Goal: Information Seeking & Learning: Learn about a topic

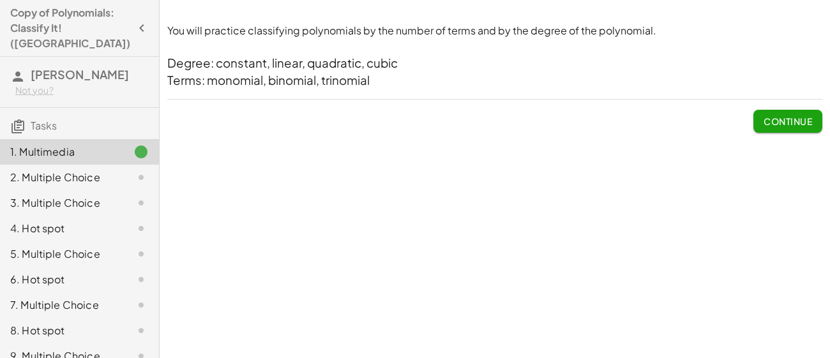
click at [800, 123] on span "Continue" at bounding box center [788, 121] width 49 height 11
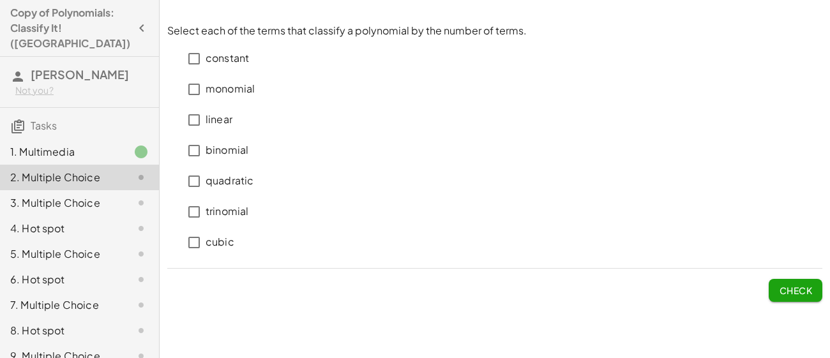
click at [500, 65] on div "constant monomial linear binomial quadratic trinomial cubic" at bounding box center [494, 148] width 655 height 220
click at [503, 56] on div "constant monomial linear binomial quadratic trinomial cubic" at bounding box center [494, 148] width 655 height 220
click at [227, 59] on p "constant" at bounding box center [227, 58] width 43 height 15
click at [236, 57] on p "constant" at bounding box center [227, 58] width 43 height 15
click at [791, 343] on div "You will practice classifying polynomials by the number of terms and by the deg…" at bounding box center [495, 179] width 671 height 358
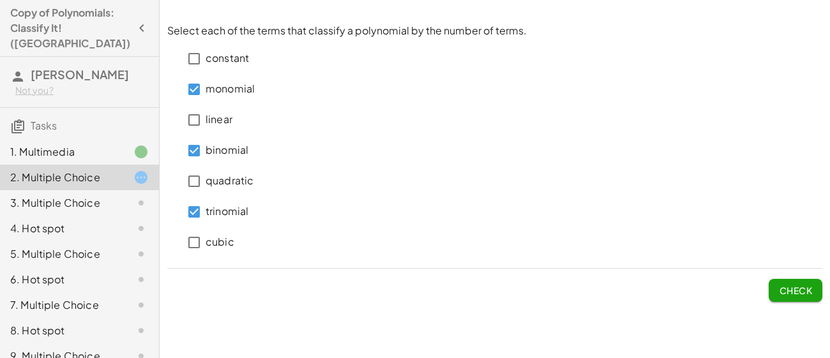
click at [811, 294] on span "Check" at bounding box center [795, 290] width 33 height 11
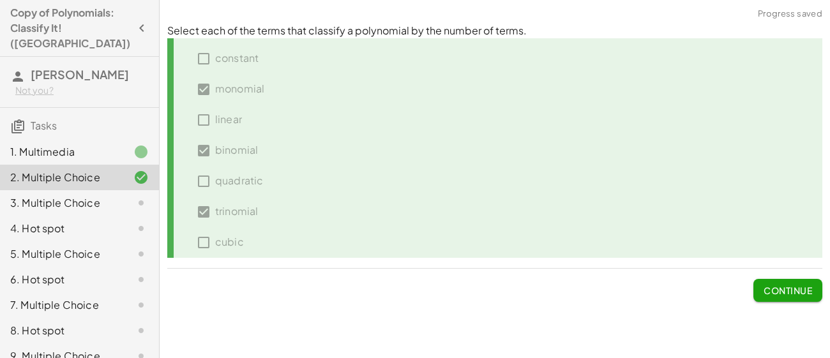
click at [795, 294] on span "Continue" at bounding box center [788, 290] width 49 height 11
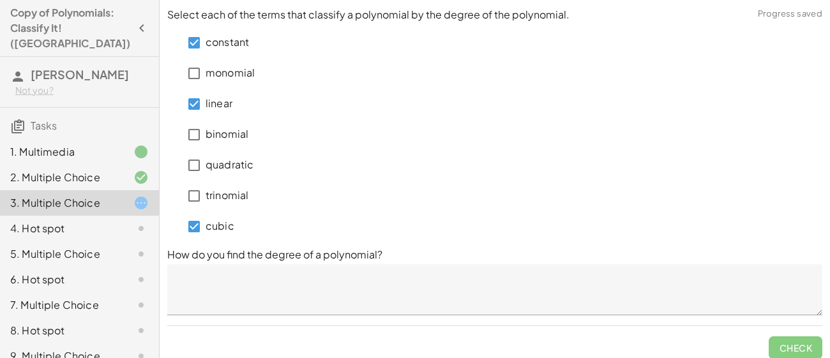
scroll to position [8, 0]
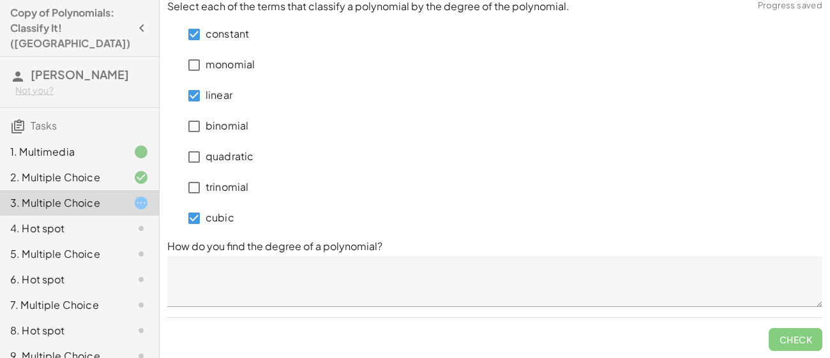
click at [768, 277] on textarea at bounding box center [494, 281] width 655 height 51
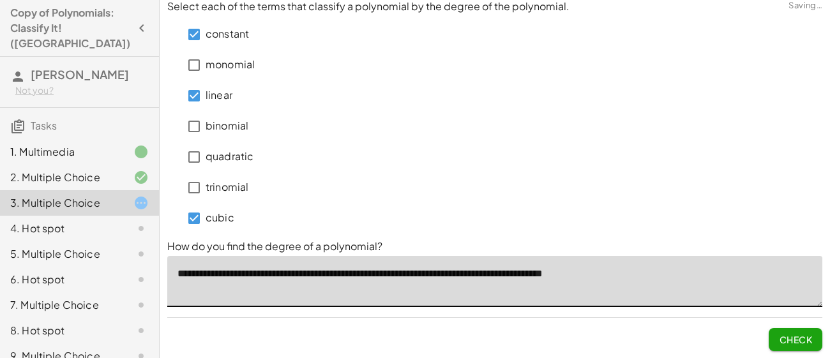
type textarea "**********"
click at [777, 338] on button "Check" at bounding box center [796, 339] width 54 height 23
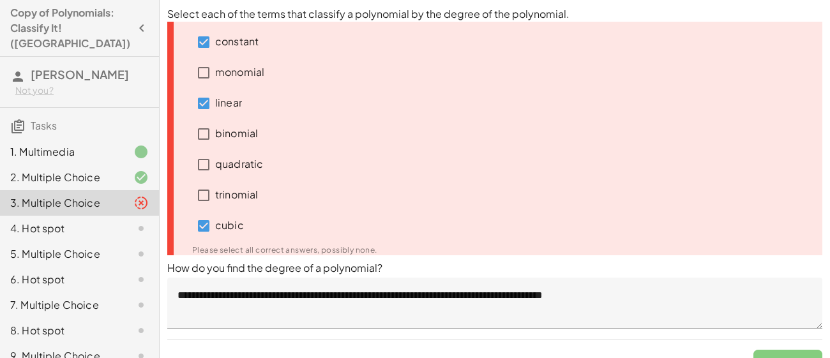
scroll to position [1, 0]
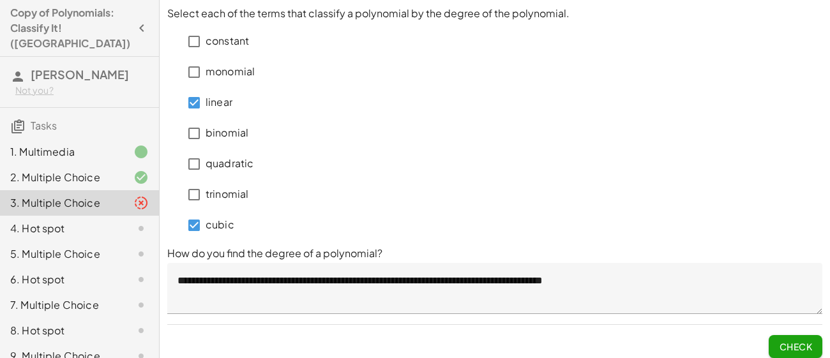
click at [784, 336] on button "Check" at bounding box center [796, 346] width 54 height 23
click at [791, 354] on button "Check" at bounding box center [796, 346] width 54 height 23
click at [798, 332] on span "Check" at bounding box center [796, 341] width 54 height 33
click at [792, 342] on span "Check" at bounding box center [795, 346] width 33 height 11
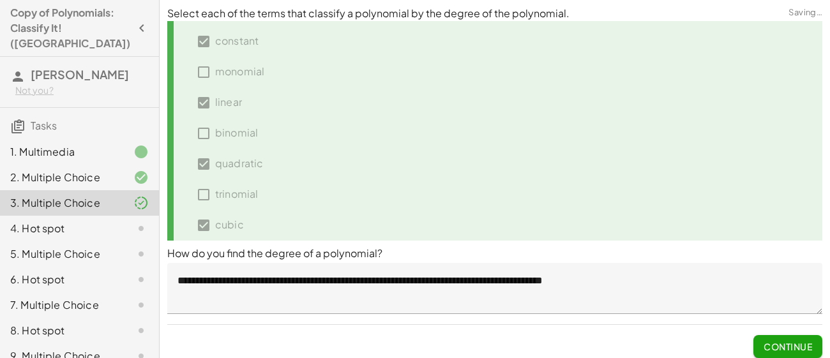
click at [803, 342] on span "Continue" at bounding box center [788, 346] width 49 height 11
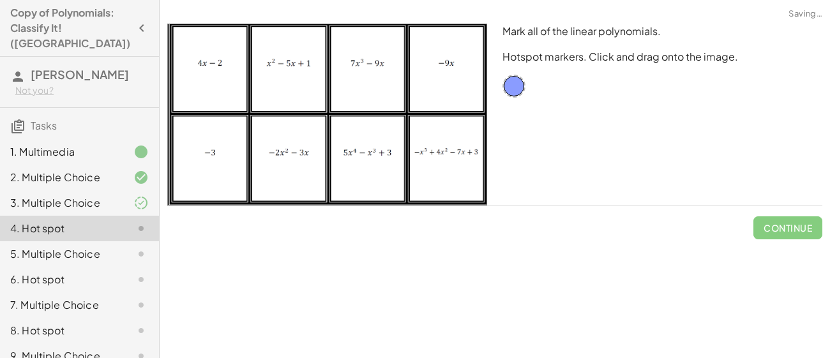
scroll to position [0, 0]
drag, startPoint x: 519, startPoint y: 87, endPoint x: 215, endPoint y: 68, distance: 304.6
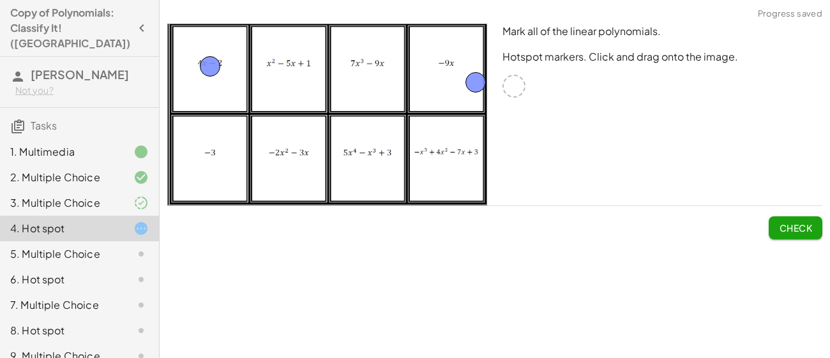
drag, startPoint x: 517, startPoint y: 89, endPoint x: 469, endPoint y: 85, distance: 47.5
drag, startPoint x: 512, startPoint y: 90, endPoint x: 211, endPoint y: 174, distance: 313.0
click at [790, 222] on button "Check" at bounding box center [796, 227] width 54 height 23
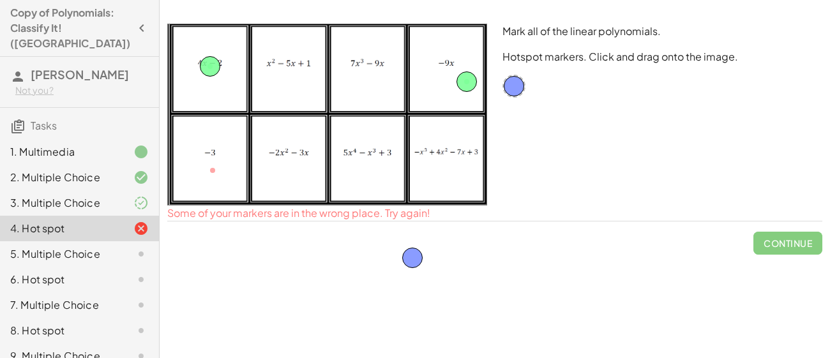
drag, startPoint x: 212, startPoint y: 174, endPoint x: 412, endPoint y: 261, distance: 218.2
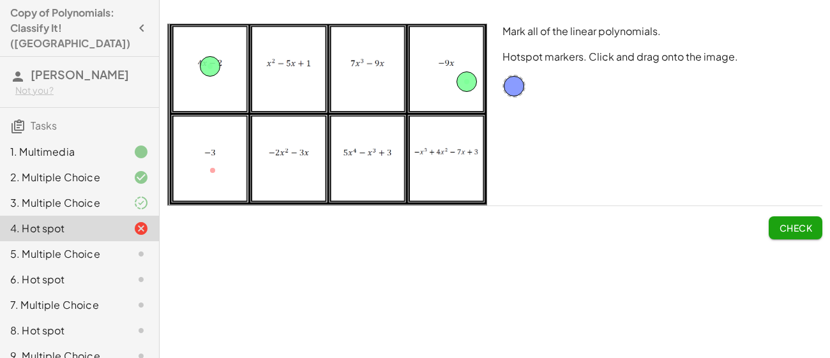
drag, startPoint x: 211, startPoint y: 170, endPoint x: 227, endPoint y: 205, distance: 38.9
click at [227, 205] on img at bounding box center [327, 115] width 320 height 182
click at [212, 169] on img at bounding box center [327, 115] width 320 height 182
click at [273, 163] on img at bounding box center [327, 115] width 320 height 182
click at [806, 222] on button "Check" at bounding box center [796, 227] width 54 height 23
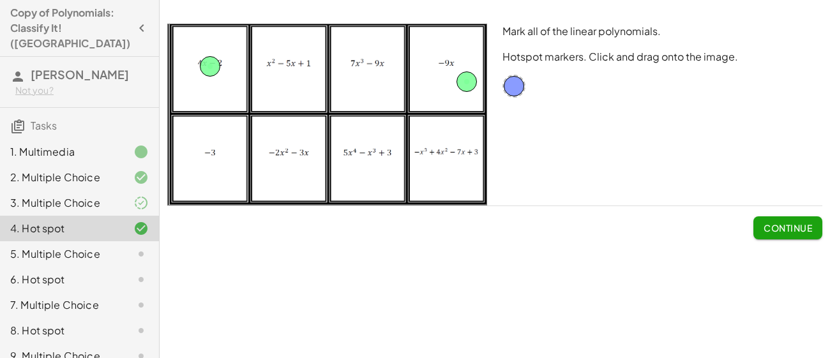
click at [786, 229] on span "Continue" at bounding box center [788, 227] width 49 height 11
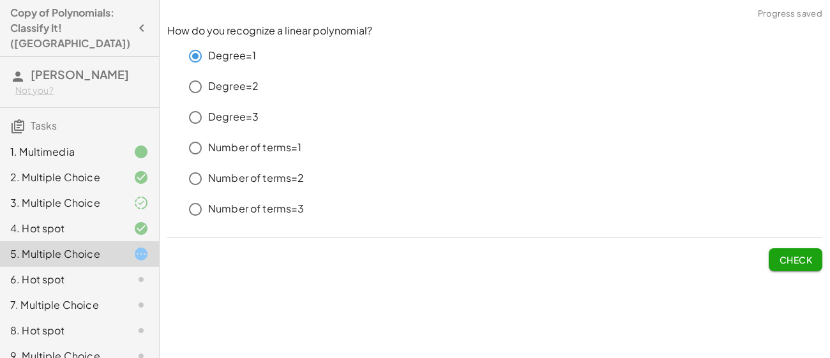
click at [782, 253] on button "Check" at bounding box center [796, 259] width 54 height 23
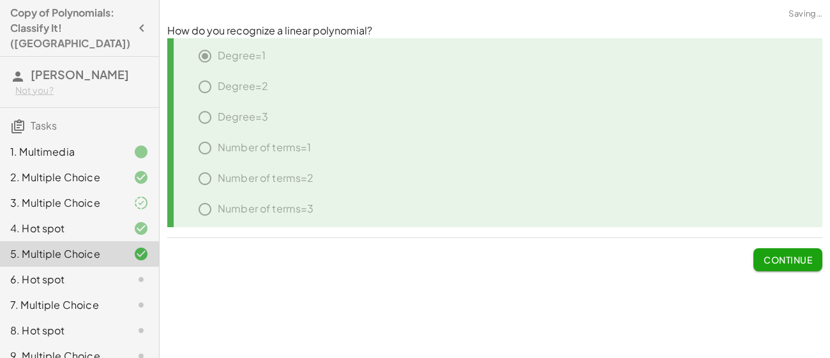
click at [771, 261] on span "Continue" at bounding box center [788, 259] width 49 height 11
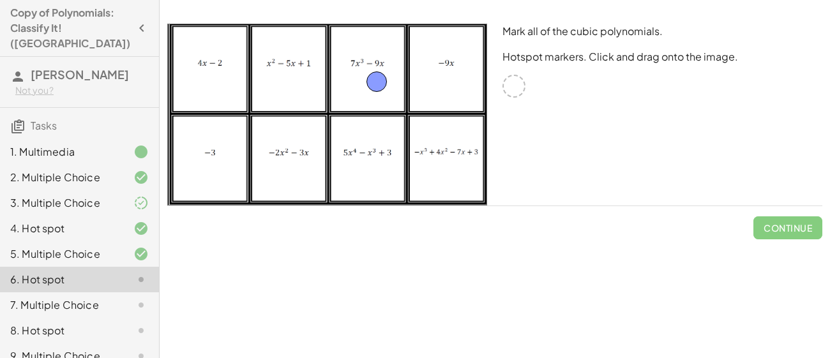
drag, startPoint x: 511, startPoint y: 89, endPoint x: 374, endPoint y: 84, distance: 137.4
drag, startPoint x: 512, startPoint y: 80, endPoint x: 454, endPoint y: 139, distance: 82.2
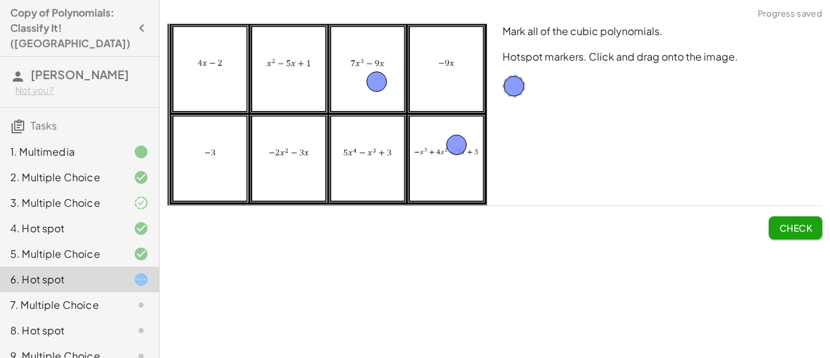
click at [782, 232] on span "Check" at bounding box center [795, 227] width 33 height 11
click at [780, 229] on span "Continue" at bounding box center [788, 227] width 49 height 11
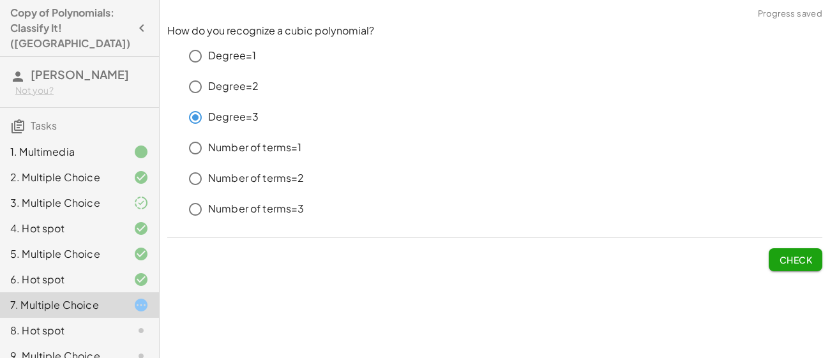
click at [780, 256] on span "Check" at bounding box center [795, 259] width 33 height 11
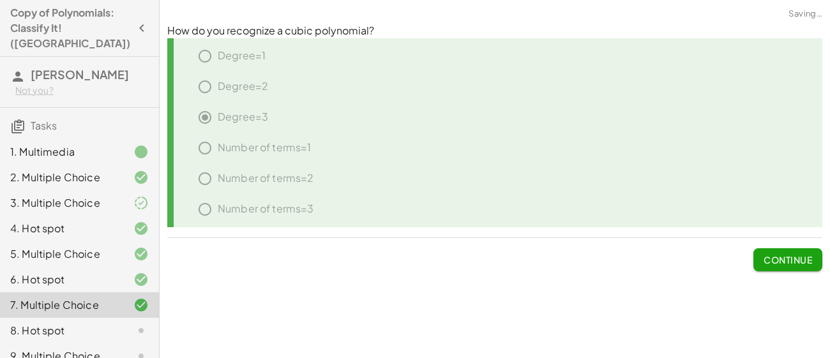
click at [771, 262] on span "Continue" at bounding box center [788, 259] width 49 height 11
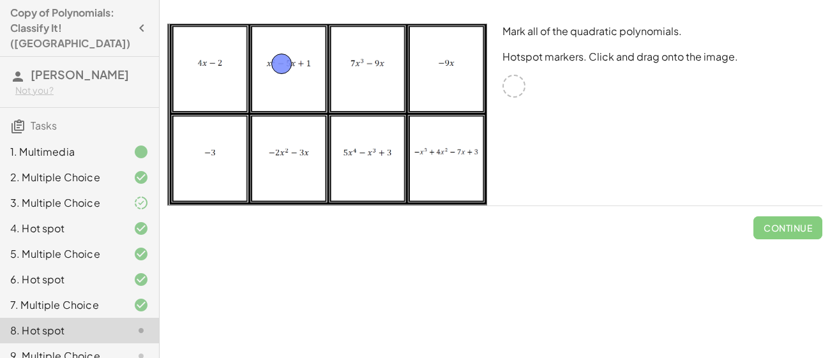
drag, startPoint x: 516, startPoint y: 89, endPoint x: 283, endPoint y: 66, distance: 234.2
drag, startPoint x: 519, startPoint y: 87, endPoint x: 307, endPoint y: 164, distance: 225.5
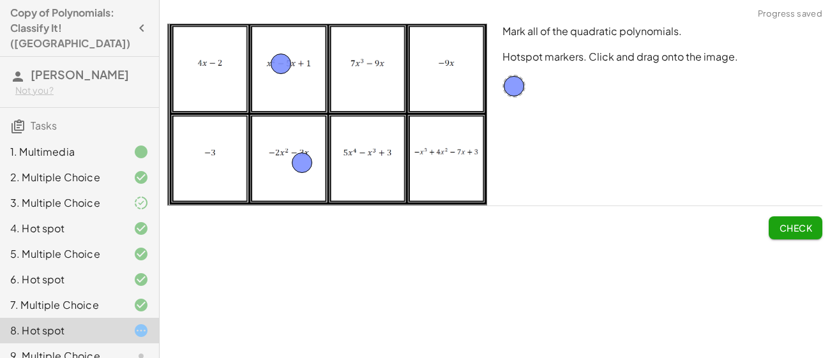
click at [794, 226] on span "Check" at bounding box center [795, 227] width 33 height 11
click at [784, 231] on span "Continue" at bounding box center [788, 227] width 49 height 11
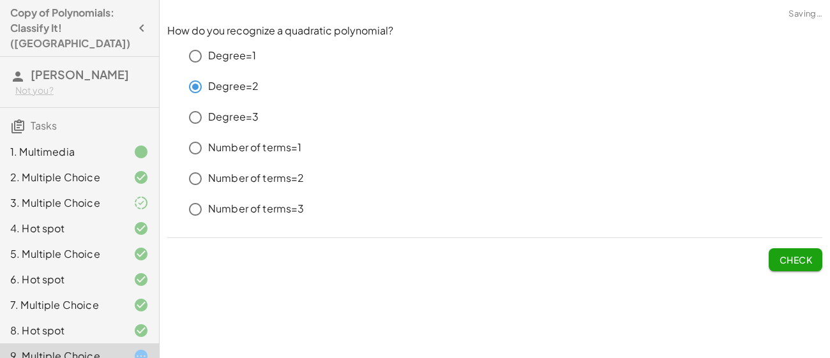
click at [774, 256] on button "Check" at bounding box center [796, 259] width 54 height 23
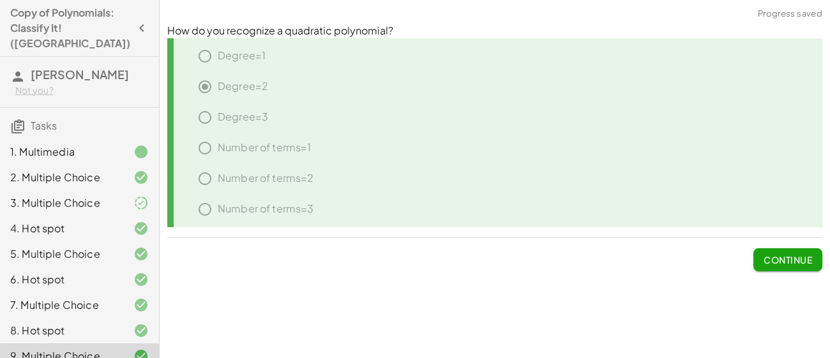
click at [774, 256] on span "Continue" at bounding box center [788, 259] width 49 height 11
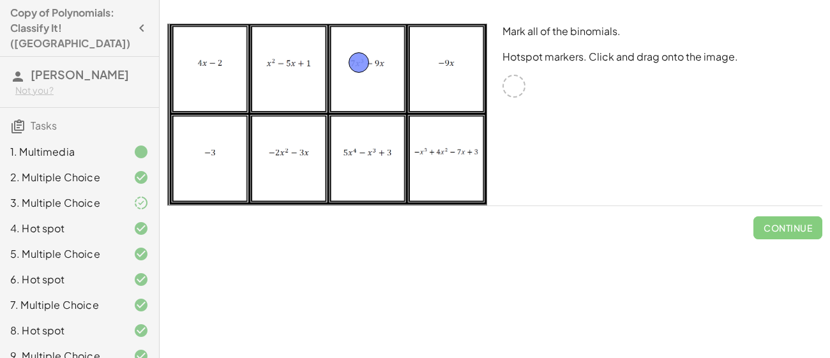
drag, startPoint x: 517, startPoint y: 85, endPoint x: 361, endPoint y: 61, distance: 157.0
drag, startPoint x: 514, startPoint y: 90, endPoint x: 231, endPoint y: 81, distance: 283.1
drag, startPoint x: 513, startPoint y: 86, endPoint x: 297, endPoint y: 173, distance: 233.3
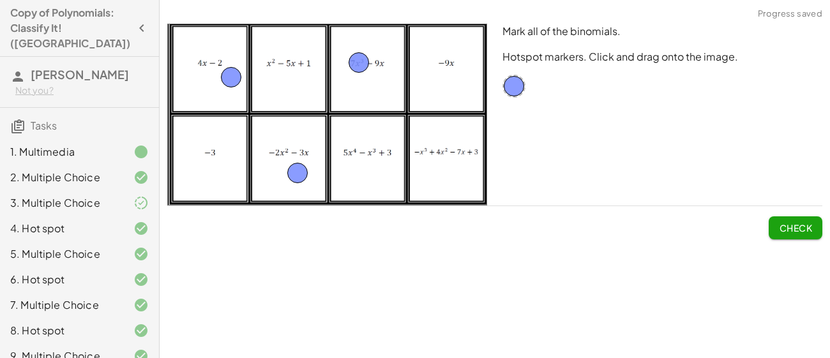
click at [773, 225] on button "Check" at bounding box center [796, 227] width 54 height 23
click at [781, 236] on button "Continue" at bounding box center [788, 227] width 69 height 23
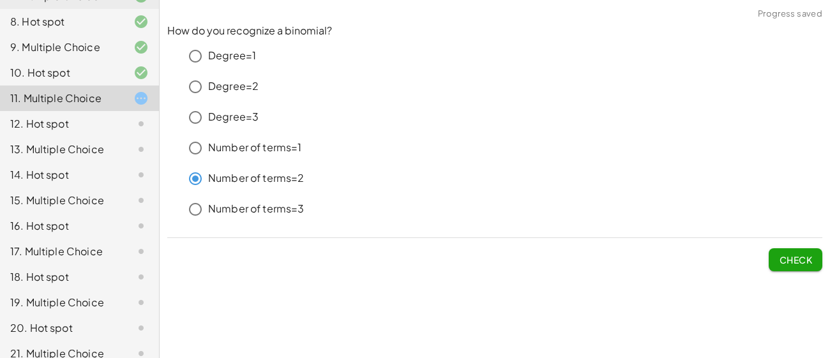
scroll to position [308, 0]
click at [807, 264] on span "Check" at bounding box center [795, 259] width 33 height 11
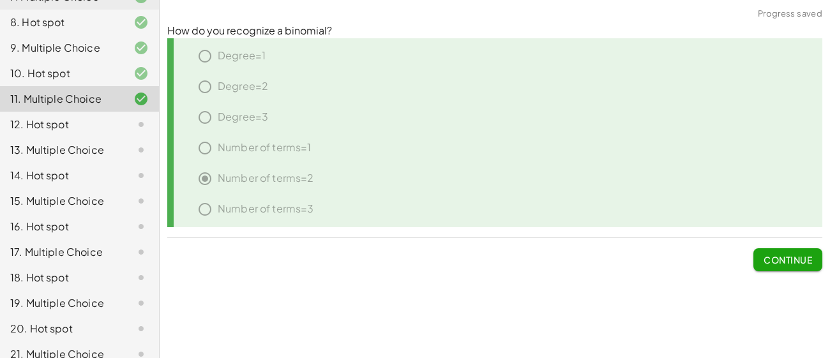
click at [797, 267] on button "Continue" at bounding box center [788, 259] width 69 height 23
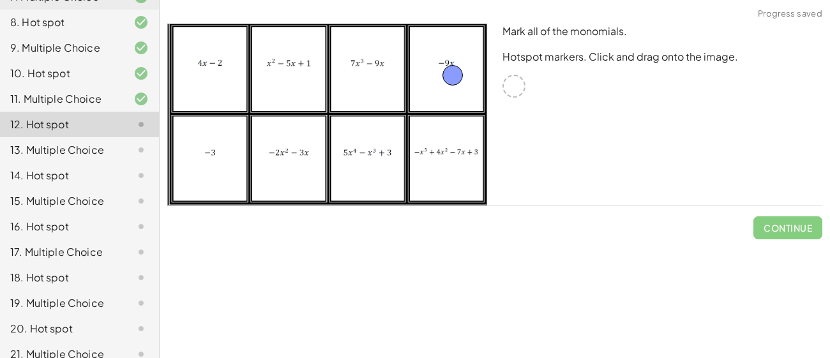
drag, startPoint x: 517, startPoint y: 83, endPoint x: 451, endPoint y: 72, distance: 67.4
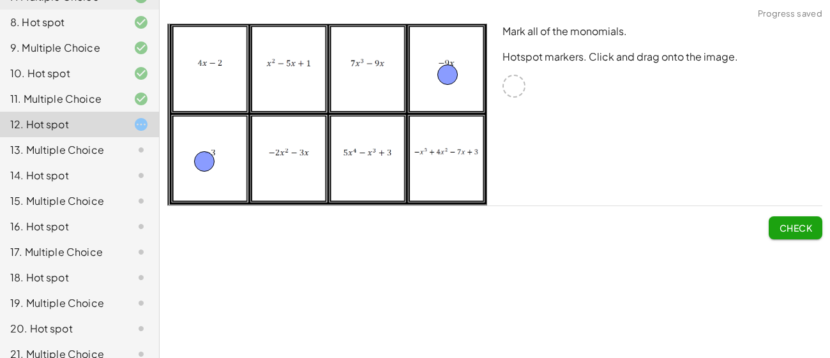
drag, startPoint x: 515, startPoint y: 88, endPoint x: 205, endPoint y: 163, distance: 318.8
click at [789, 225] on span "Check" at bounding box center [795, 227] width 33 height 11
click at [788, 233] on span "Continue" at bounding box center [788, 227] width 49 height 11
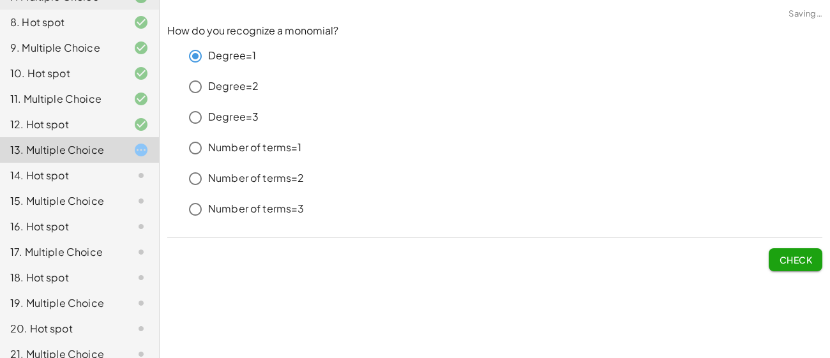
click at [775, 248] on button "Check" at bounding box center [796, 259] width 54 height 23
click at [797, 256] on span "Check" at bounding box center [795, 259] width 33 height 11
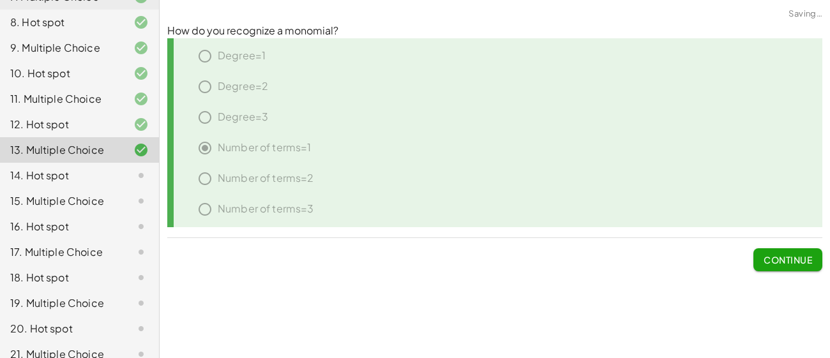
click at [791, 262] on span "Continue" at bounding box center [788, 259] width 49 height 11
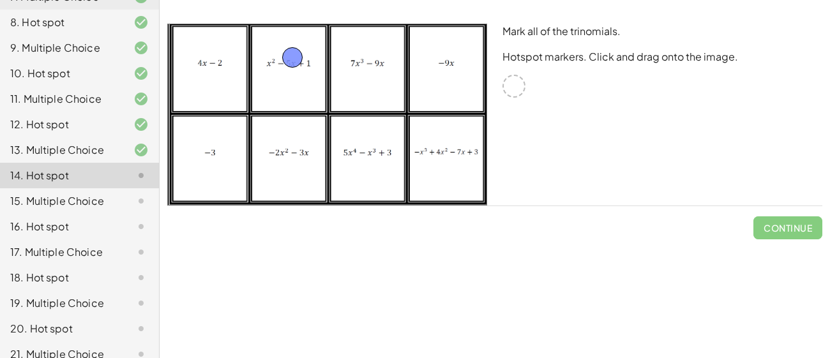
drag, startPoint x: 515, startPoint y: 86, endPoint x: 295, endPoint y: 60, distance: 221.2
drag, startPoint x: 510, startPoint y: 86, endPoint x: 362, endPoint y: 179, distance: 174.5
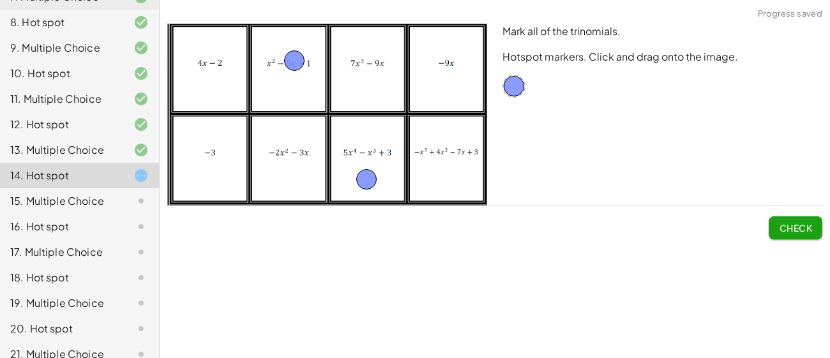
click at [786, 231] on span "Check" at bounding box center [795, 227] width 33 height 11
click at [777, 234] on button "Continue" at bounding box center [788, 227] width 69 height 23
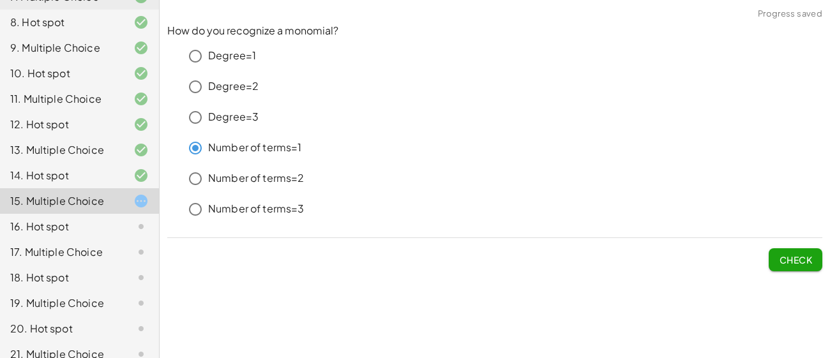
click at [806, 262] on span "Check" at bounding box center [795, 259] width 33 height 11
click at [801, 264] on span "Check" at bounding box center [795, 259] width 33 height 11
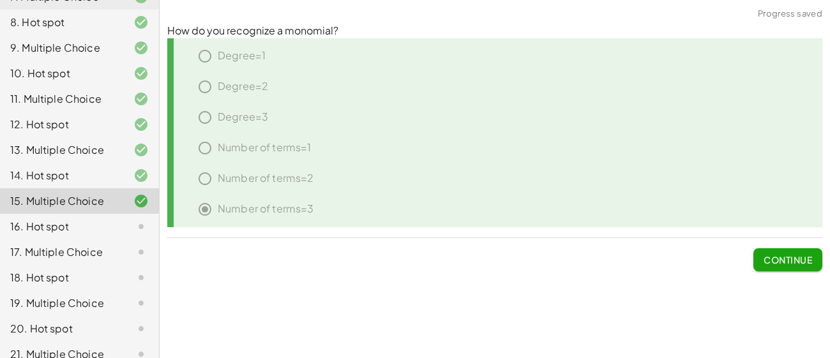
click at [805, 251] on button "Continue" at bounding box center [788, 259] width 69 height 23
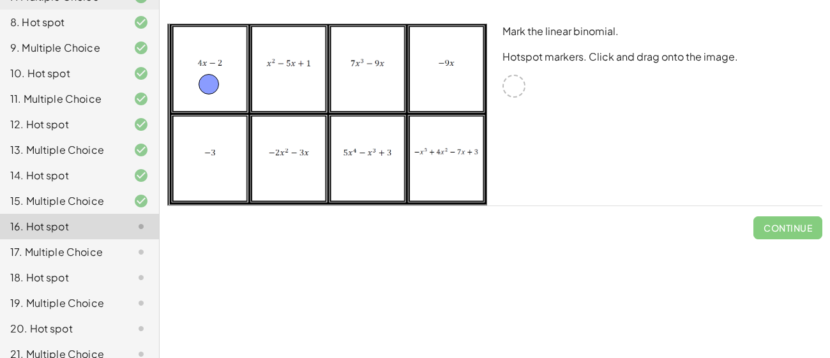
drag, startPoint x: 517, startPoint y: 88, endPoint x: 211, endPoint y: 86, distance: 305.9
click at [787, 229] on span "Check" at bounding box center [795, 227] width 33 height 11
click at [774, 232] on span "Continue" at bounding box center [788, 227] width 49 height 11
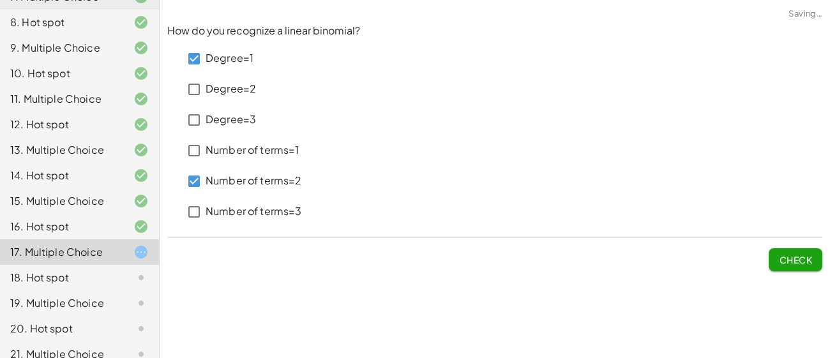
click at [789, 262] on span "Check" at bounding box center [795, 259] width 33 height 11
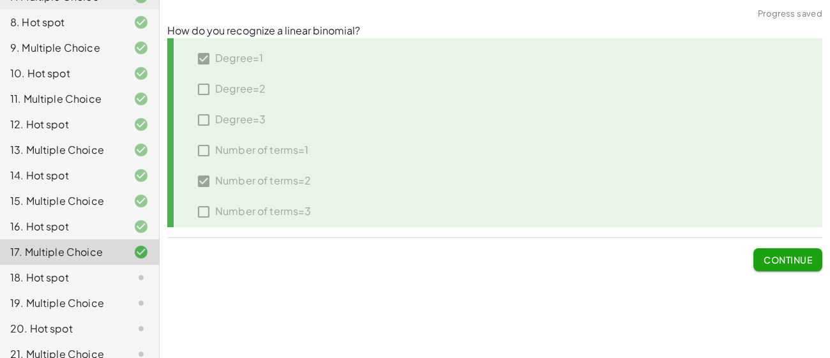
click at [780, 260] on span "Continue" at bounding box center [788, 259] width 49 height 11
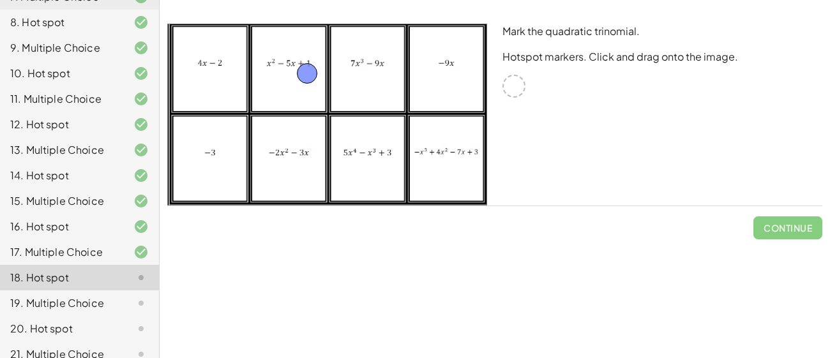
drag, startPoint x: 514, startPoint y: 89, endPoint x: 294, endPoint y: 75, distance: 220.1
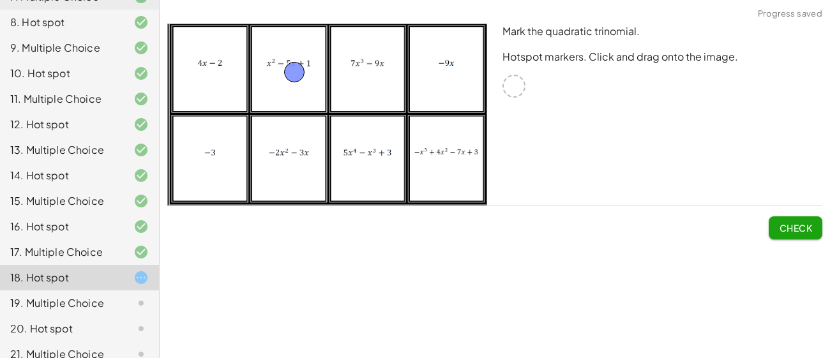
click at [807, 231] on span "Check" at bounding box center [795, 227] width 33 height 11
click at [801, 233] on span "Continue" at bounding box center [788, 227] width 49 height 11
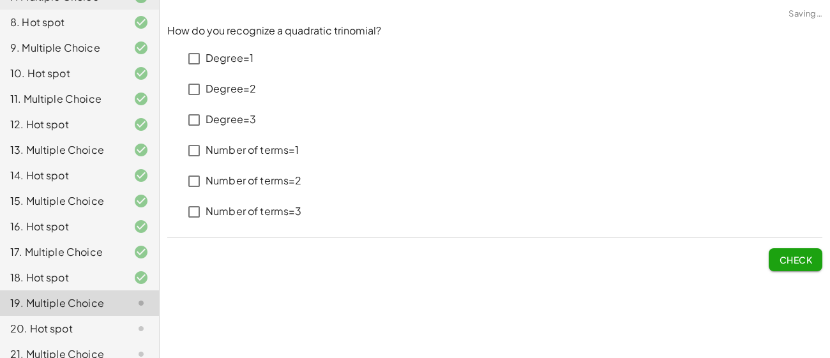
click at [252, 93] on p "Degree=2" at bounding box center [231, 89] width 50 height 15
click at [780, 266] on button "Check" at bounding box center [796, 259] width 54 height 23
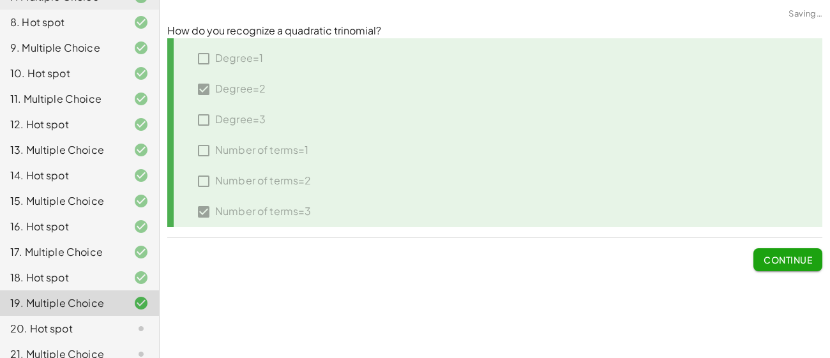
click at [780, 262] on span "Continue" at bounding box center [788, 259] width 49 height 11
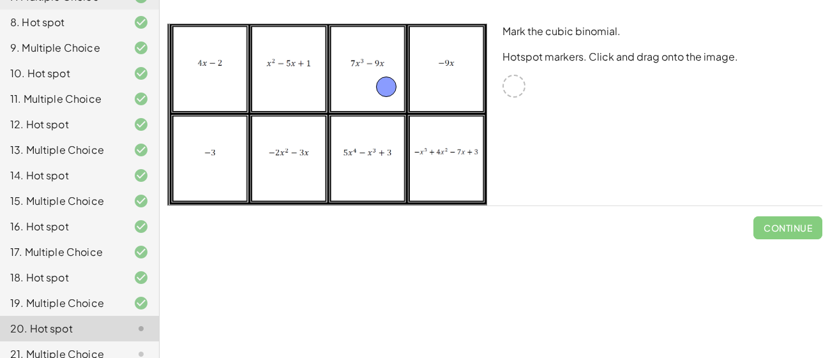
drag, startPoint x: 510, startPoint y: 83, endPoint x: 374, endPoint y: 86, distance: 135.4
click at [803, 222] on button "Check" at bounding box center [796, 227] width 54 height 23
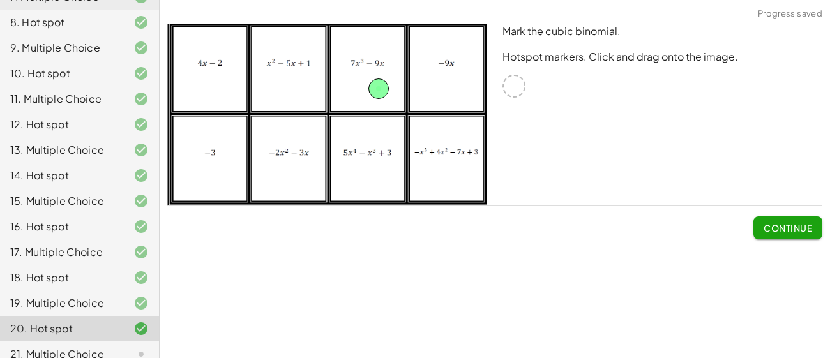
click at [776, 228] on span "Continue" at bounding box center [788, 227] width 49 height 11
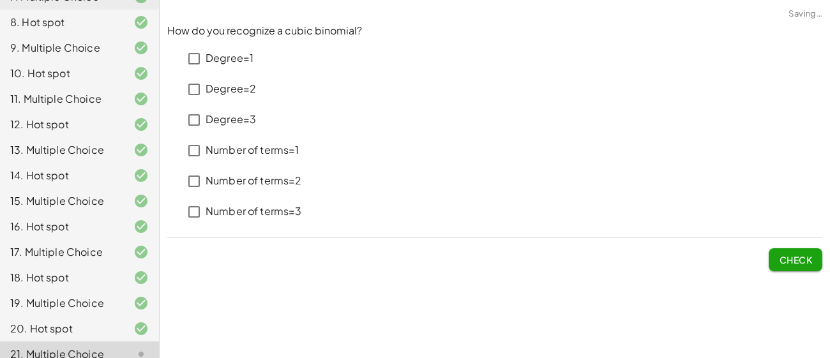
click at [232, 117] on p "Degree=3" at bounding box center [231, 119] width 50 height 15
click at [791, 256] on span "Check" at bounding box center [795, 259] width 33 height 11
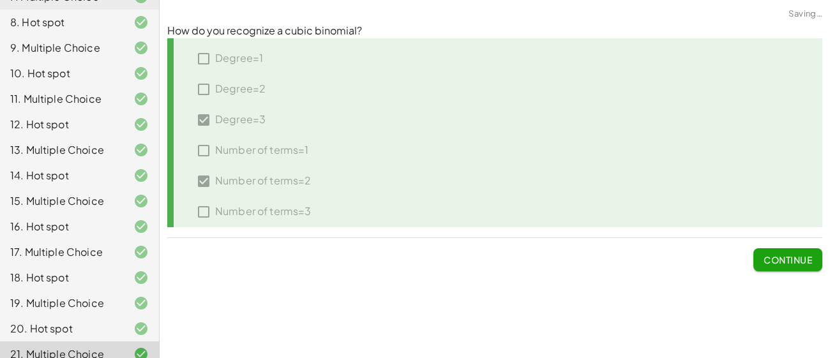
click at [782, 260] on span "Continue" at bounding box center [788, 259] width 49 height 11
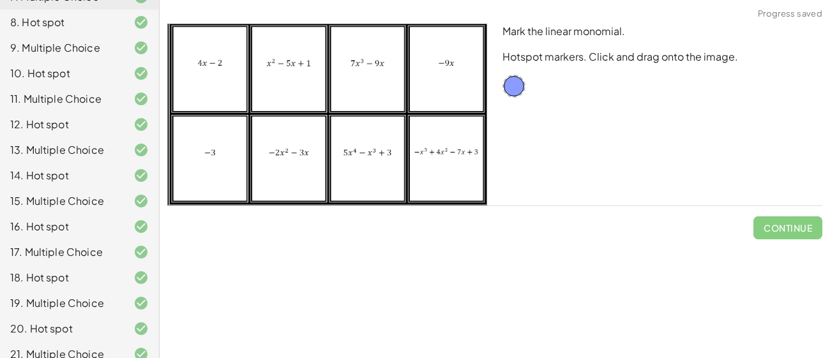
scroll to position [383, 0]
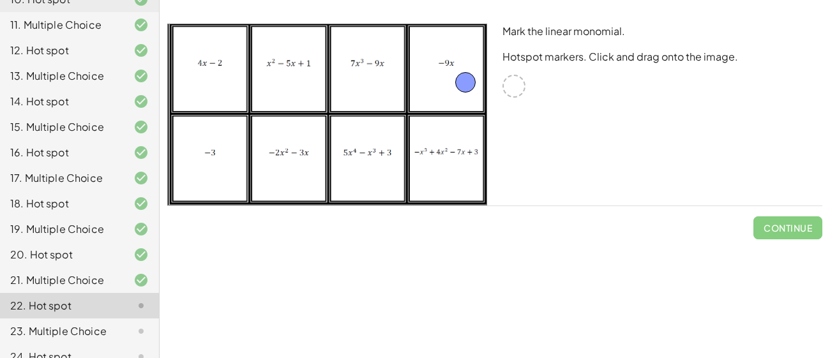
drag, startPoint x: 512, startPoint y: 82, endPoint x: 457, endPoint y: 77, distance: 54.6
click at [501, 92] on div "Mark the linear monomial. Hotspot markers. Click and drag onto the image." at bounding box center [662, 114] width 335 height 197
click at [771, 220] on button "Check" at bounding box center [796, 227] width 54 height 23
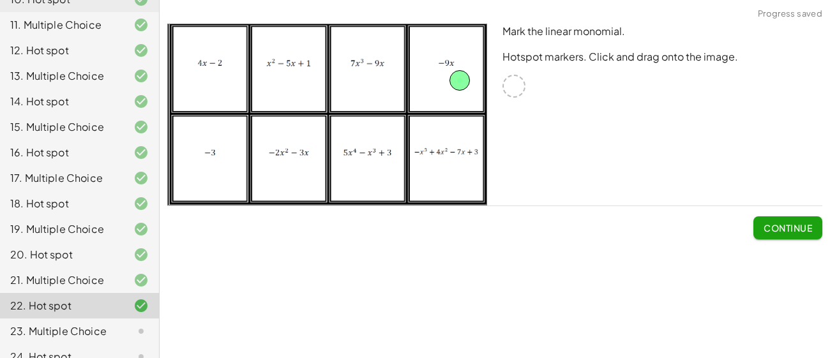
click at [772, 227] on span "Continue" at bounding box center [788, 227] width 49 height 11
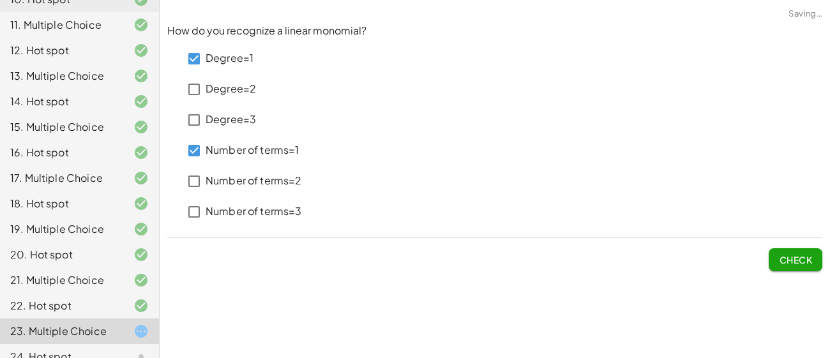
click at [800, 256] on span "Check" at bounding box center [795, 259] width 33 height 11
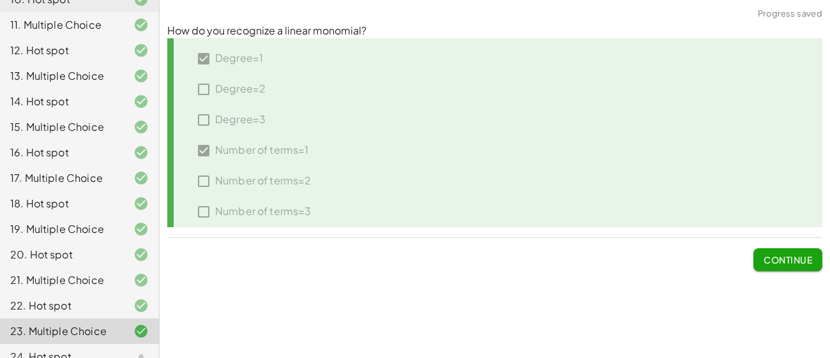
click at [789, 261] on span "Continue" at bounding box center [788, 259] width 49 height 11
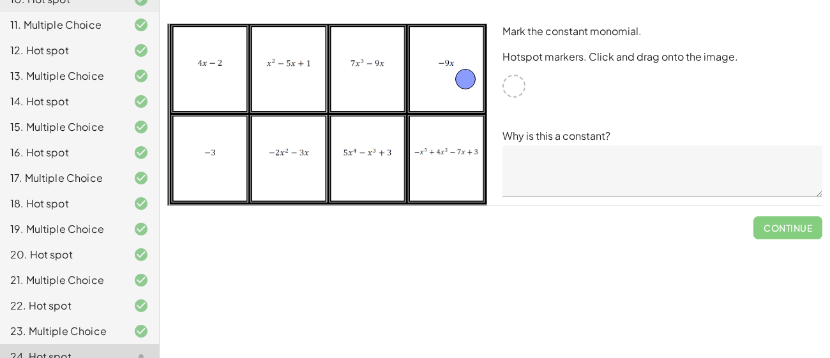
drag, startPoint x: 516, startPoint y: 84, endPoint x: 462, endPoint y: 77, distance: 54.7
click at [562, 169] on textarea at bounding box center [663, 171] width 320 height 51
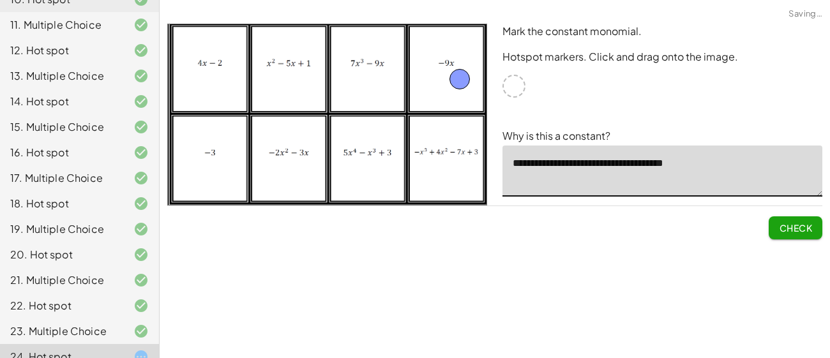
click at [796, 222] on span "Check" at bounding box center [795, 227] width 33 height 11
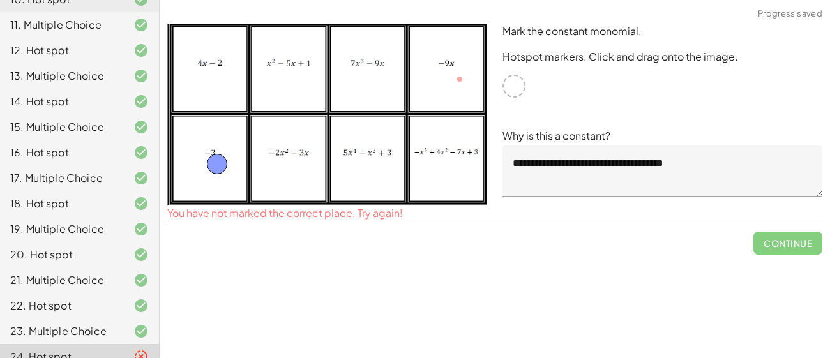
drag, startPoint x: 462, startPoint y: 78, endPoint x: 218, endPoint y: 163, distance: 257.7
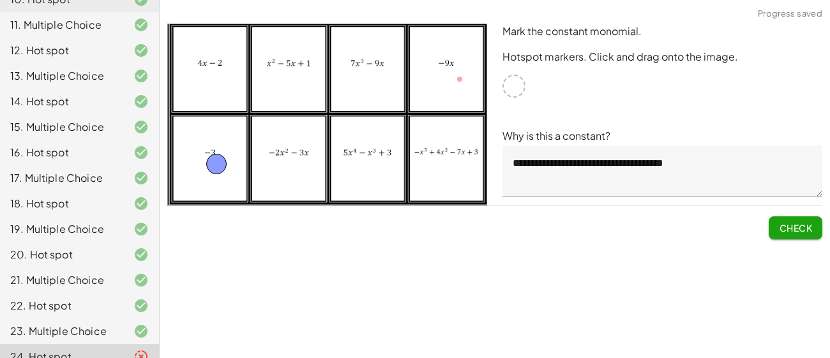
click at [710, 166] on textarea "**********" at bounding box center [663, 171] width 320 height 51
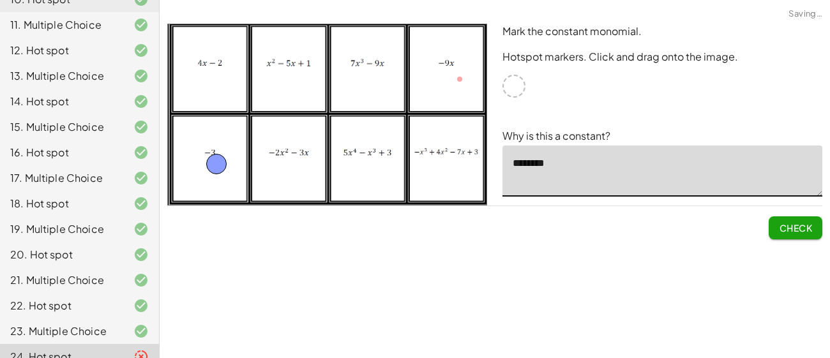
type textarea "*****"
click at [790, 224] on span "Check" at bounding box center [795, 227] width 33 height 11
type textarea "**********"
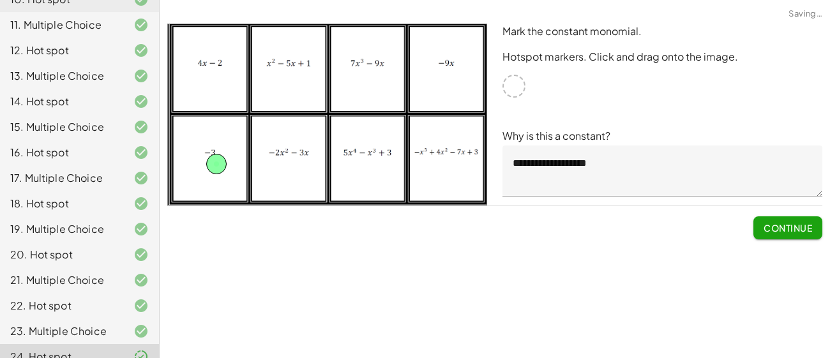
click at [773, 230] on span "Continue" at bounding box center [788, 227] width 49 height 11
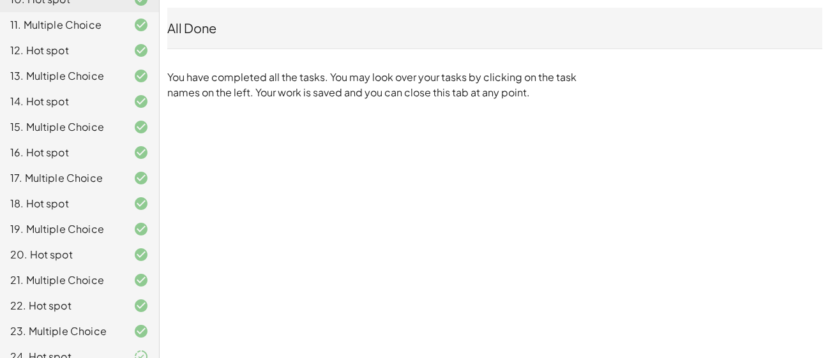
click at [70, 349] on div "24. Hot spot" at bounding box center [61, 356] width 103 height 15
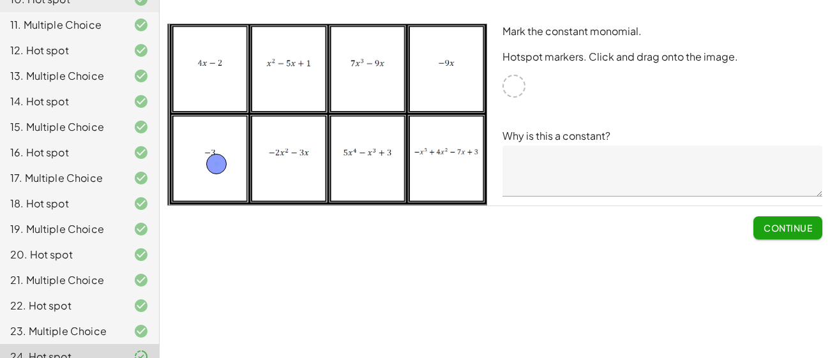
click at [798, 235] on button "Continue" at bounding box center [788, 227] width 69 height 23
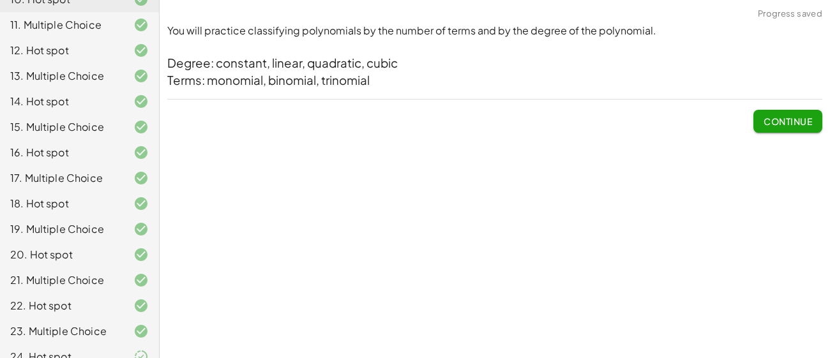
click at [769, 121] on span "Continue" at bounding box center [788, 121] width 49 height 11
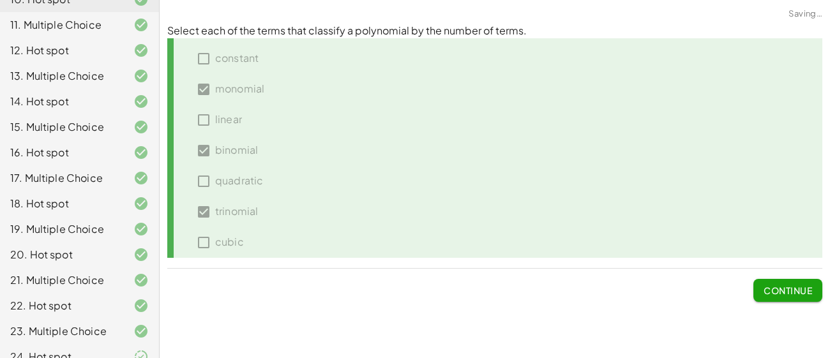
click at [771, 293] on span "Continue" at bounding box center [788, 290] width 49 height 11
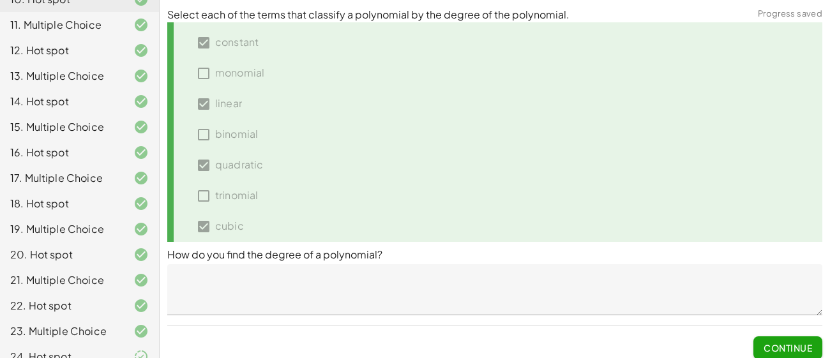
click at [764, 344] on span "Continue" at bounding box center [788, 347] width 49 height 11
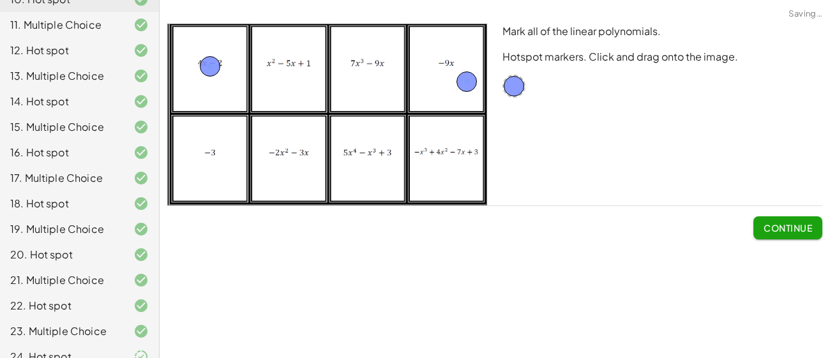
click at [757, 220] on button "Continue" at bounding box center [788, 227] width 69 height 23
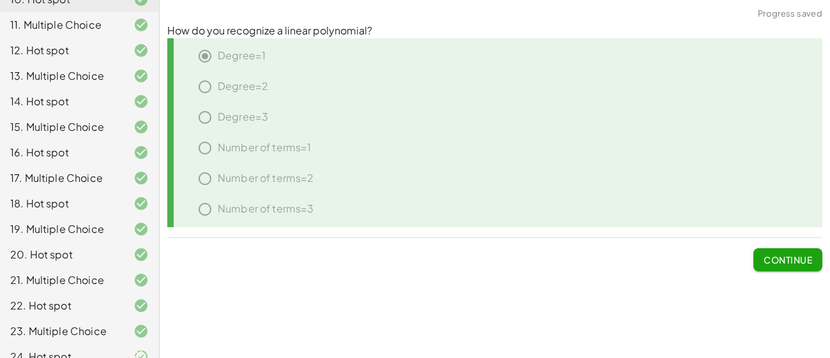
click at [778, 246] on span "Continue" at bounding box center [788, 254] width 69 height 33
click at [775, 262] on span "Continue" at bounding box center [788, 259] width 49 height 11
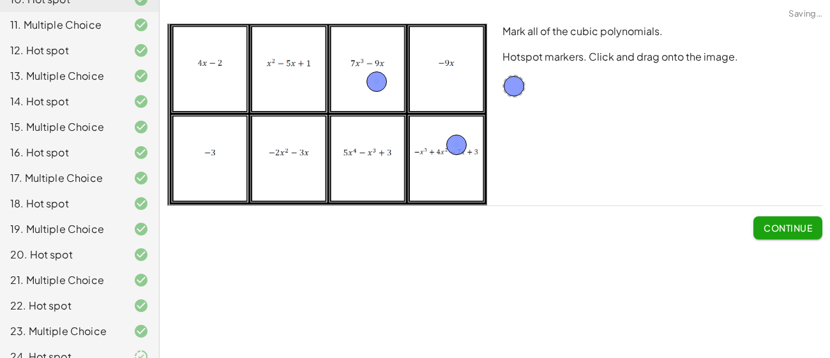
click at [770, 234] on button "Continue" at bounding box center [788, 227] width 69 height 23
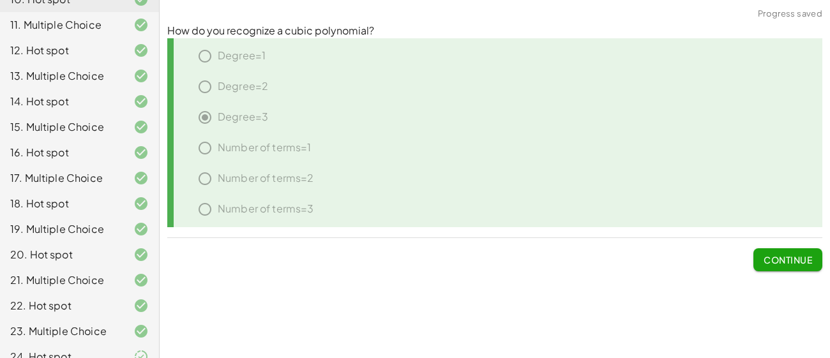
click at [771, 261] on span "Continue" at bounding box center [788, 259] width 49 height 11
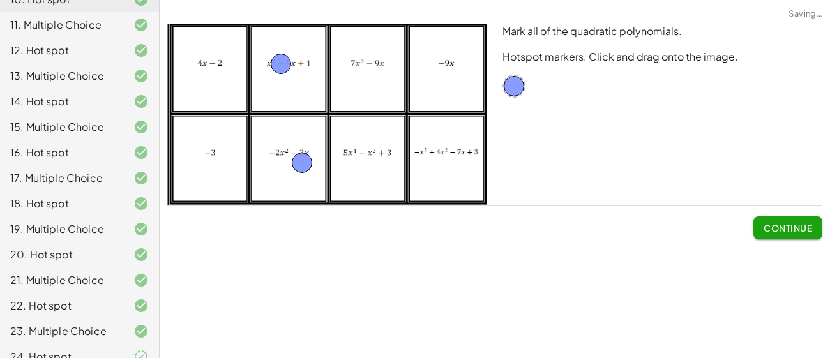
click at [769, 230] on span "Continue" at bounding box center [788, 227] width 49 height 11
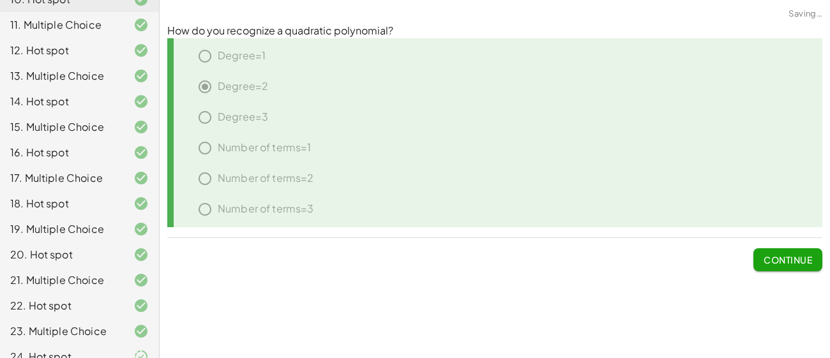
click at [774, 262] on span "Continue" at bounding box center [788, 259] width 49 height 11
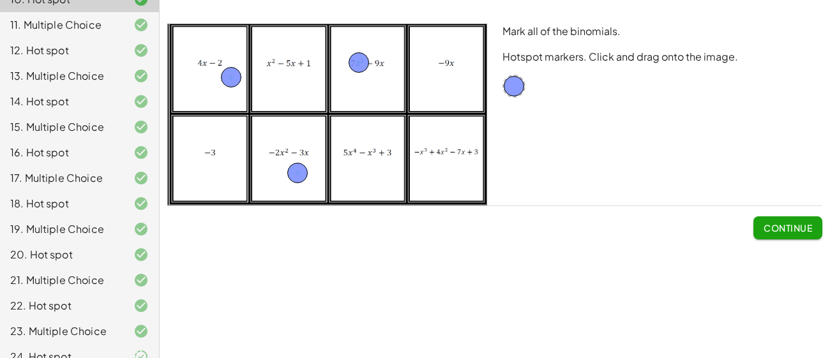
scroll to position [0, 0]
